Goal: Information Seeking & Learning: Learn about a topic

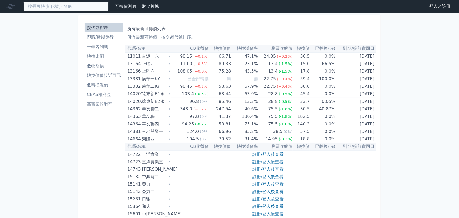
click at [90, 5] on input at bounding box center [65, 6] width 85 height 9
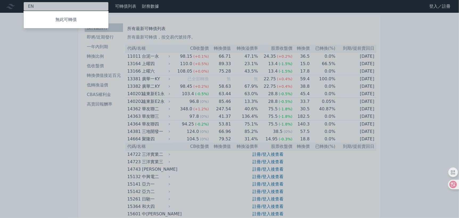
type input "E"
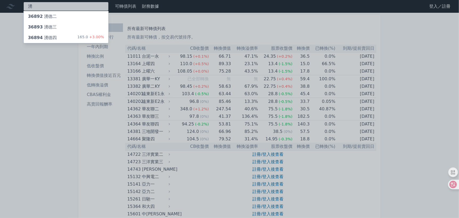
type input "湧"
click at [63, 34] on div "36894 湧德四 165.0 +3.00%" at bounding box center [66, 37] width 85 height 11
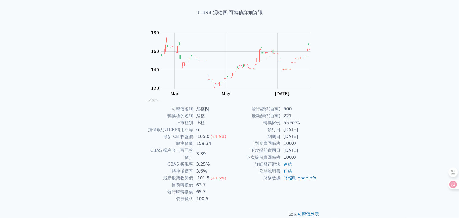
scroll to position [28, 0]
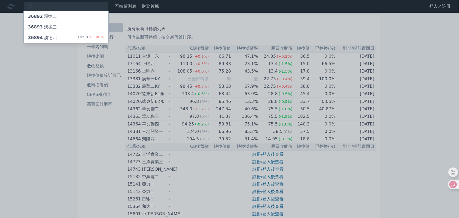
click at [16, 71] on div at bounding box center [229, 109] width 459 height 218
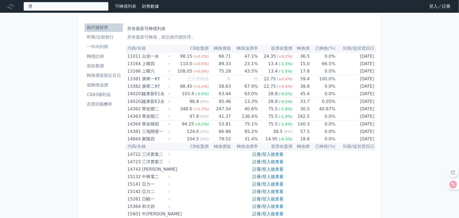
click at [56, 9] on div "湧 36892 湧德二 36893 湧德三 36894 湧德四 165.0 +3.00%" at bounding box center [65, 6] width 85 height 9
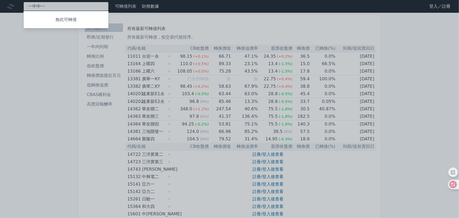
type input "亞"
type input "廣明"
click at [65, 62] on div at bounding box center [229, 109] width 459 height 218
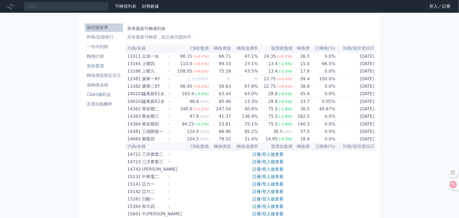
click at [102, 37] on li "即將/近期發行" at bounding box center [104, 37] width 38 height 6
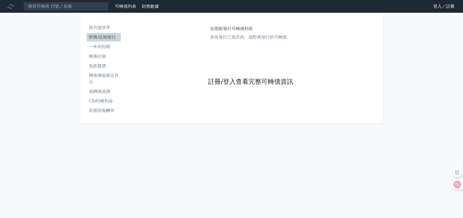
click at [241, 84] on link "註冊/登入查看完整可轉債資訊" at bounding box center [250, 82] width 85 height 9
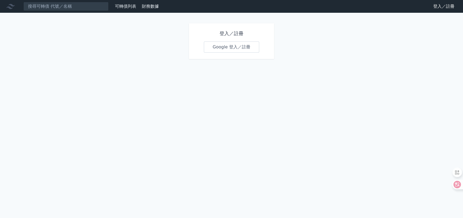
click at [223, 48] on link "Google 登入／註冊" at bounding box center [231, 47] width 55 height 11
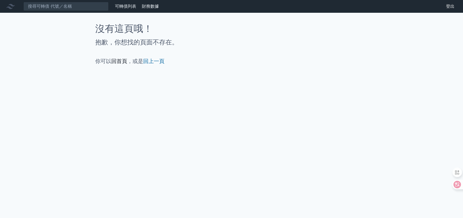
click at [122, 62] on link "回首頁" at bounding box center [119, 61] width 16 height 6
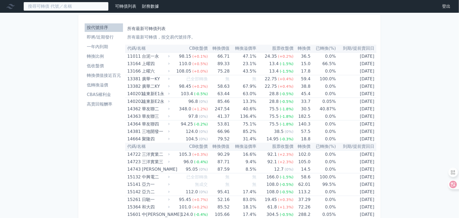
click at [72, 9] on input at bounding box center [65, 6] width 85 height 9
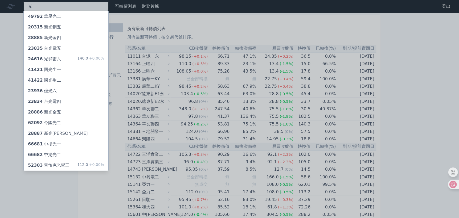
type input "光"
click at [13, 67] on div at bounding box center [229, 109] width 459 height 218
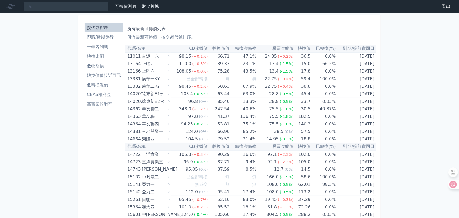
click at [99, 37] on li "即將/近期發行" at bounding box center [104, 37] width 38 height 6
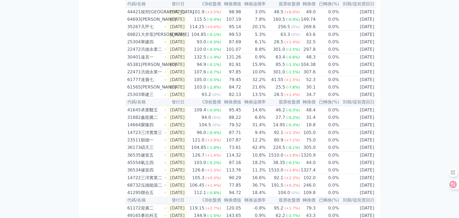
scroll to position [152, 0]
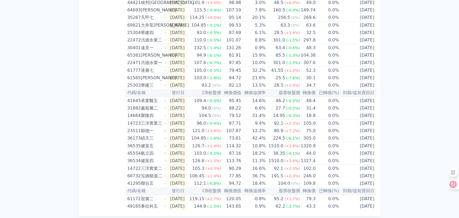
click at [104, 154] on div "按代號排序 即將/近期發行 一年內到期 轉換比例 低收盤價 轉換價值接近百元 低轉換溢價 CBAS權利金 高賣回報酬率" at bounding box center [104, 39] width 43 height 341
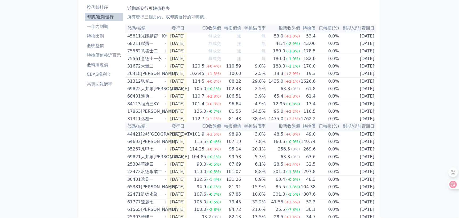
scroll to position [0, 0]
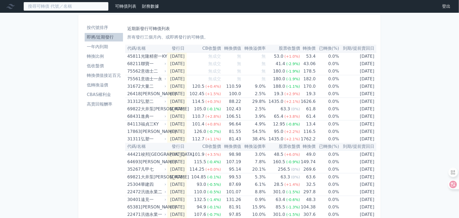
click at [54, 6] on input at bounding box center [65, 6] width 85 height 9
type input "力"
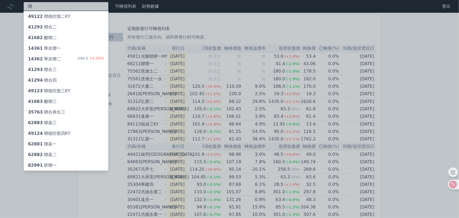
type input "聯"
click at [1, 50] on div at bounding box center [229, 109] width 459 height 218
click at [43, 7] on div "聯 49122 聯德控股二KY 41292 聯合二 41682 醣聯二 14361 華友聯一 14362 華友聯二 348.0 +4.00% 41293 聯合…" at bounding box center [65, 6] width 85 height 9
click at [9, 36] on div at bounding box center [229, 109] width 459 height 218
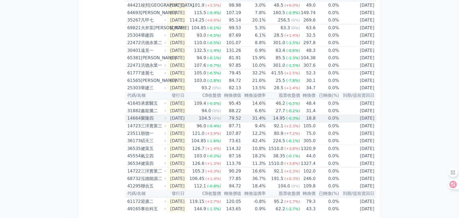
scroll to position [152, 0]
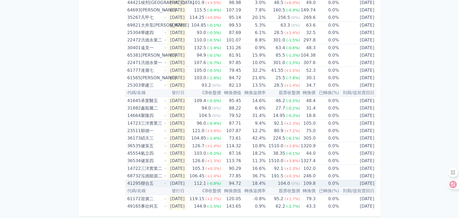
click at [187, 181] on td "[DATE]" at bounding box center [177, 183] width 20 height 7
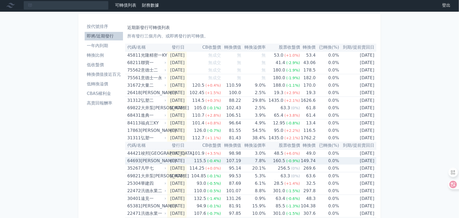
scroll to position [0, 0]
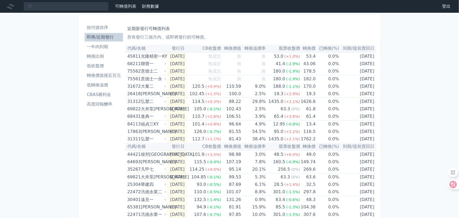
click at [96, 66] on li "低收盤價" at bounding box center [104, 66] width 38 height 6
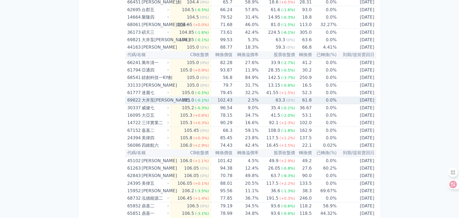
scroll to position [1384, 0]
